Goal: Information Seeking & Learning: Learn about a topic

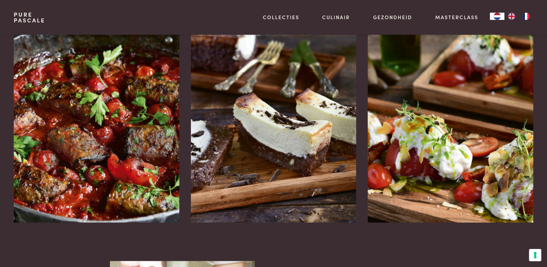
scroll to position [975, 0]
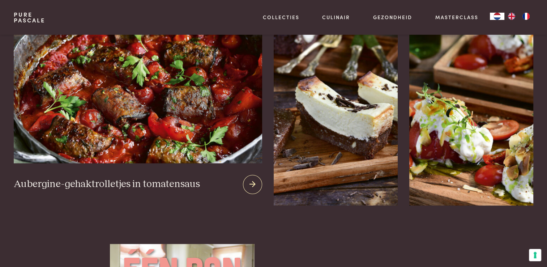
click at [108, 109] on img at bounding box center [138, 75] width 248 height 174
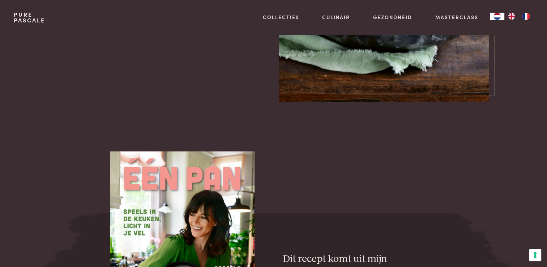
scroll to position [1120, 0]
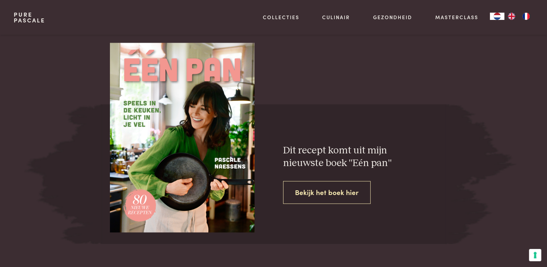
click at [338, 191] on link "Bekijk het boek hier" at bounding box center [326, 192] width 87 height 23
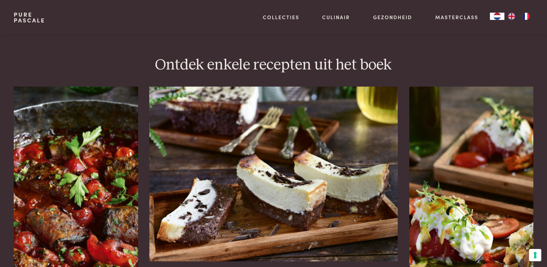
scroll to position [867, 0]
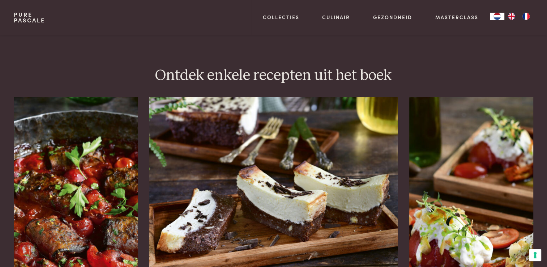
click at [289, 184] on img at bounding box center [273, 184] width 248 height 174
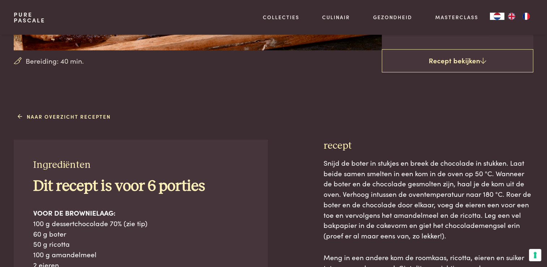
scroll to position [253, 0]
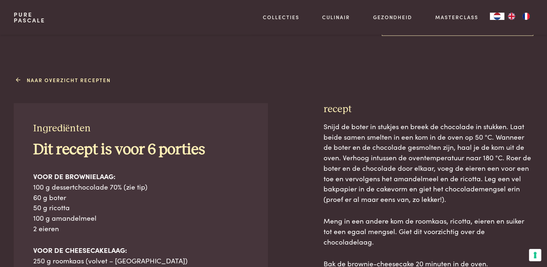
click at [24, 78] on link "Naar overzicht recepten" at bounding box center [64, 80] width 93 height 8
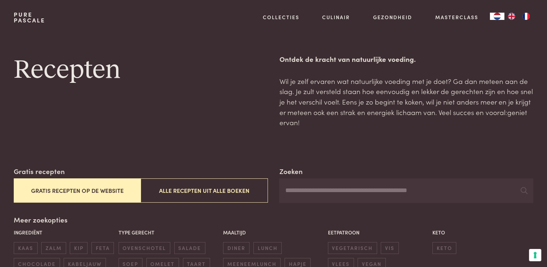
click at [72, 189] on button "Gratis recepten op de website" at bounding box center [77, 190] width 127 height 24
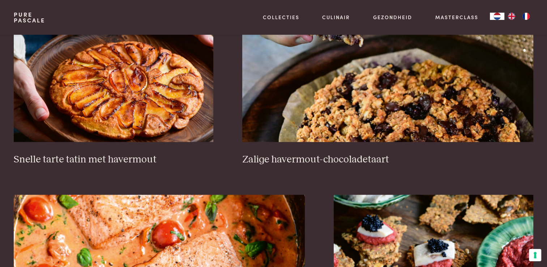
scroll to position [1141, 0]
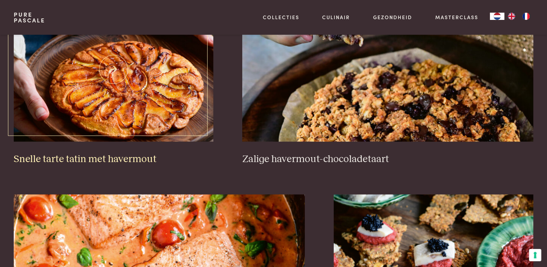
click at [142, 90] on img at bounding box center [113, 69] width 199 height 145
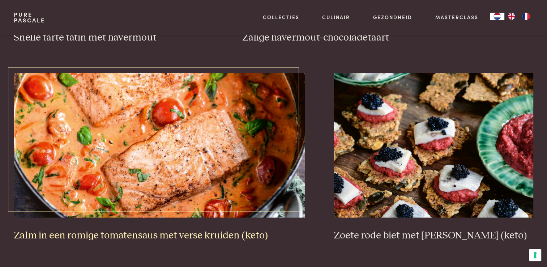
scroll to position [1286, 0]
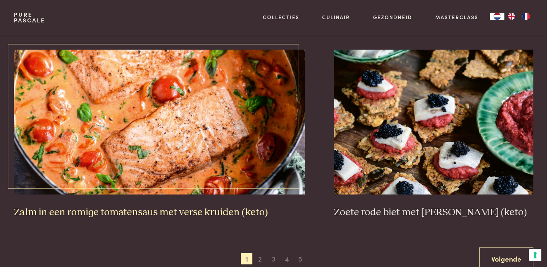
click at [157, 165] on img at bounding box center [159, 121] width 291 height 145
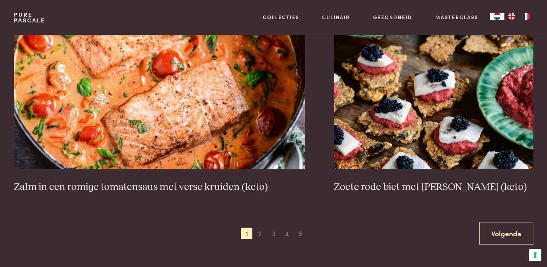
scroll to position [1394, 0]
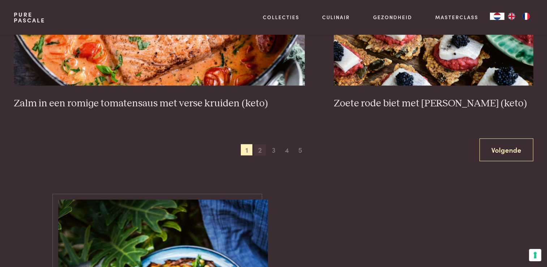
click at [263, 151] on span "2" at bounding box center [260, 150] width 12 height 12
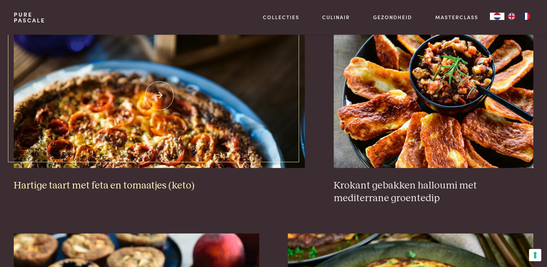
scroll to position [744, 0]
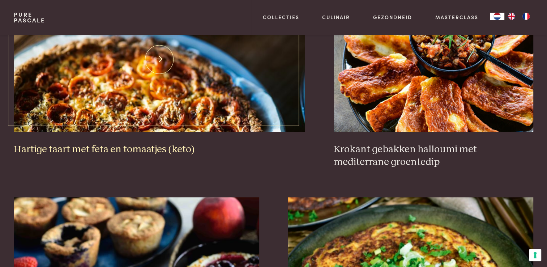
click at [199, 97] on img at bounding box center [159, 59] width 291 height 145
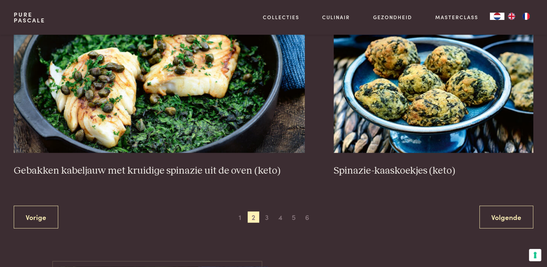
scroll to position [1358, 0]
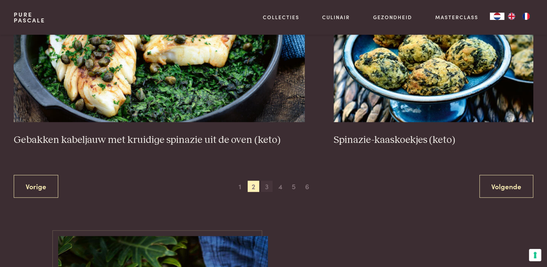
click at [269, 186] on span "3" at bounding box center [267, 186] width 12 height 12
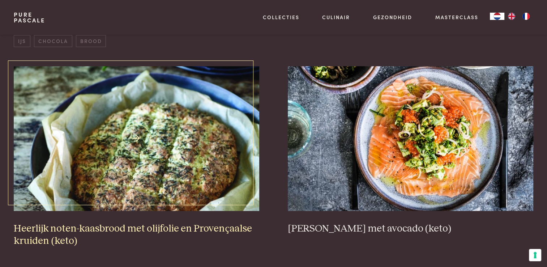
scroll to position [274, 0]
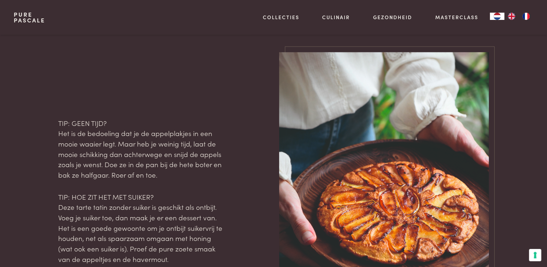
scroll to position [759, 0]
